Goal: Contribute content: Add original content to the website for others to see

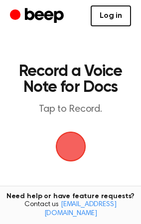
click at [102, 24] on link "Log in" at bounding box center [110, 15] width 40 height 21
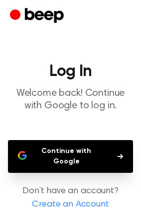
click at [55, 154] on button "Continue with Google" at bounding box center [70, 156] width 125 height 33
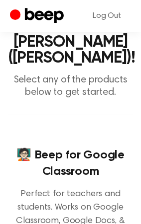
scroll to position [110, 0]
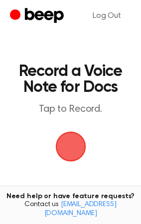
click at [63, 146] on span "button" at bounding box center [71, 147] width 56 height 56
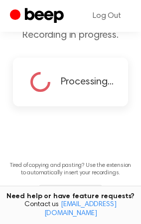
scroll to position [105, 0]
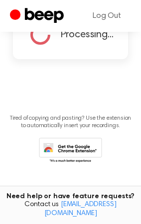
click at [62, 79] on main "Record a Beep Recording in progress. Processing... Tired of copying and pasting…" at bounding box center [70, 44] width 141 height 298
click at [52, 51] on div "Processing..." at bounding box center [70, 34] width 114 height 49
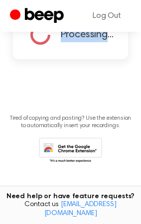
click at [52, 51] on div "Processing..." at bounding box center [70, 34] width 114 height 49
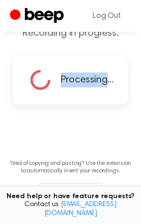
scroll to position [50, 0]
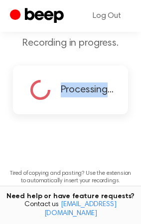
click at [67, 73] on div "Processing..." at bounding box center [70, 90] width 114 height 49
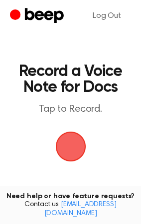
click at [56, 134] on span "button" at bounding box center [70, 147] width 32 height 32
